Goal: Information Seeking & Learning: Learn about a topic

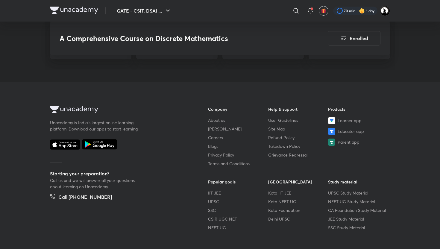
scroll to position [935, 0]
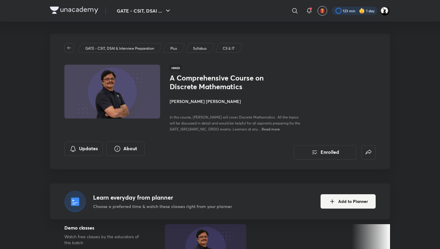
click at [352, 9] on div at bounding box center [354, 11] width 45 height 8
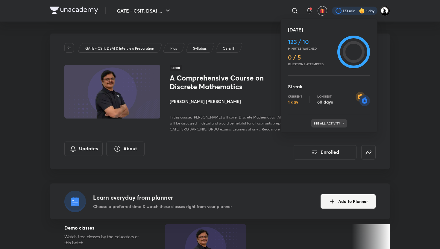
click at [327, 123] on p "See all activity" at bounding box center [327, 123] width 28 height 4
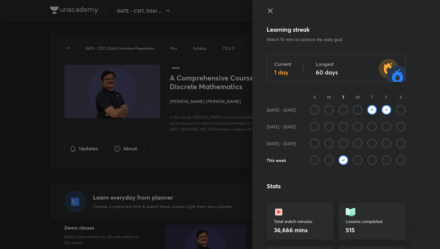
click at [269, 11] on icon at bounding box center [270, 10] width 4 height 4
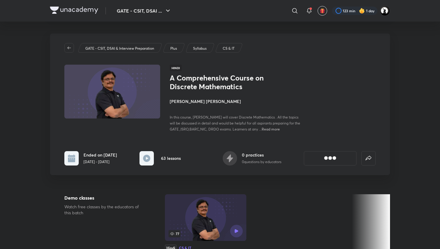
click at [341, 10] on div at bounding box center [354, 11] width 45 height 8
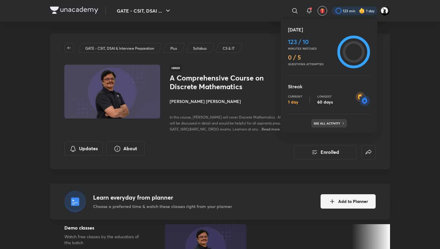
click at [321, 125] on div "See all activity" at bounding box center [329, 123] width 36 height 8
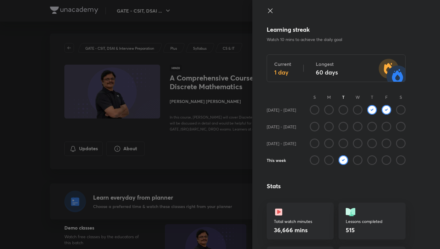
click at [270, 12] on icon at bounding box center [269, 10] width 7 height 7
